Goal: Find specific page/section

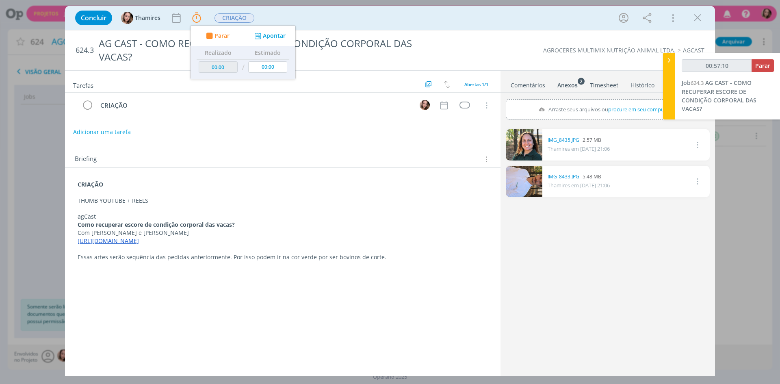
type input "00:57:11"
click at [756, 66] on span "Parar" at bounding box center [762, 66] width 15 height 8
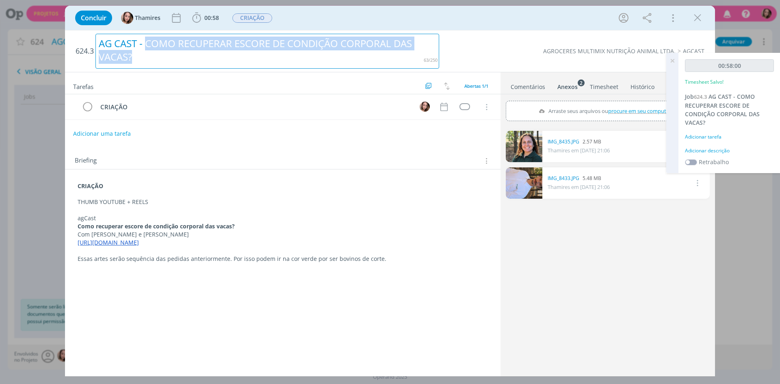
drag, startPoint x: 146, startPoint y: 45, endPoint x: 185, endPoint y: 53, distance: 39.9
click at [154, 61] on div "AG CAST - COMO RECUPERAR ESCORE DE CONDIÇÃO CORPORAL DAS VACAS?" at bounding box center [267, 51] width 344 height 35
copy div "COMO RECUPERAR ESCORE DE CONDIÇÃO CORPORAL DAS VACAS?"
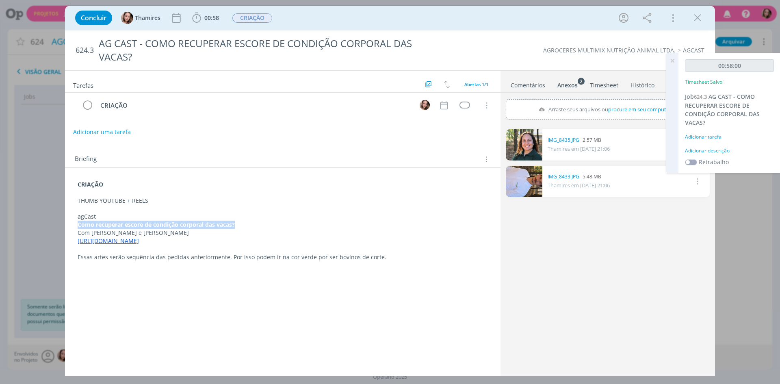
drag, startPoint x: 77, startPoint y: 227, endPoint x: 238, endPoint y: 223, distance: 161.4
click at [238, 223] on div "CRIAÇÃO THUMB YOUTUBE + REELS agCast Como recuperar escore de condição corporal…" at bounding box center [283, 221] width 423 height 87
copy strong "Como recuperar escore de condição corporal das vacas?"
drag, startPoint x: 91, startPoint y: 232, endPoint x: 129, endPoint y: 233, distance: 37.4
click at [129, 233] on p "Com [PERSON_NAME] e [PERSON_NAME]" at bounding box center [283, 233] width 410 height 8
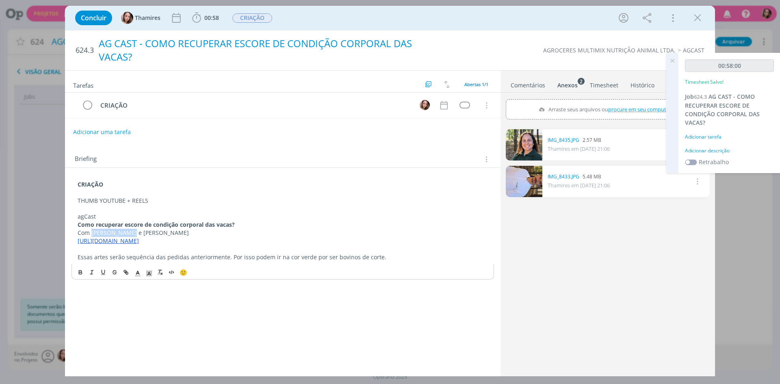
copy p "[PERSON_NAME]"
